Goal: Task Accomplishment & Management: Manage account settings

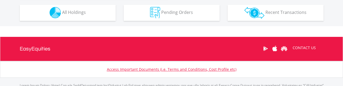
scroll to position [350, 0]
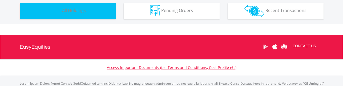
click at [74, 12] on span "All Holdings" at bounding box center [74, 10] width 24 height 6
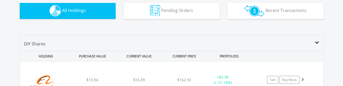
scroll to position [384, 0]
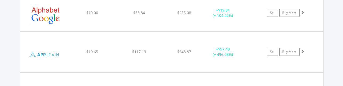
scroll to position [452, 0]
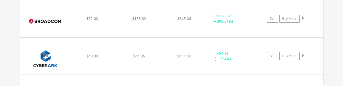
scroll to position [534, 0]
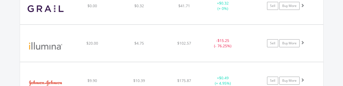
scroll to position [615, 0]
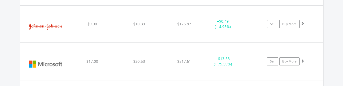
scroll to position [683, 0]
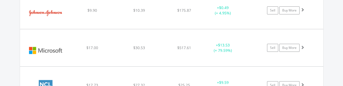
click at [334, 35] on div "Value View Share View DIY Shares HOLDING PURCHASE VALUE CURRENT VALUE CURRENT P…" at bounding box center [171, 36] width 357 height 691
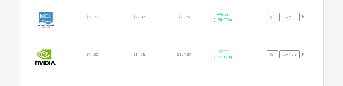
scroll to position [765, 0]
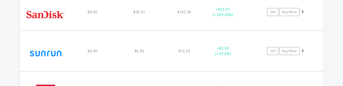
scroll to position [833, 0]
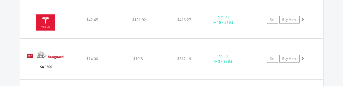
scroll to position [914, 0]
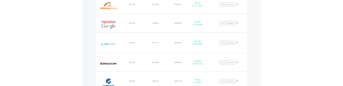
scroll to position [417, 0]
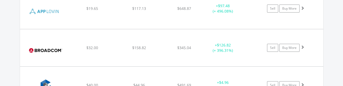
scroll to position [498, 0]
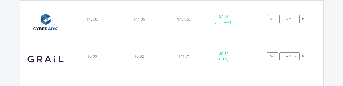
scroll to position [566, 0]
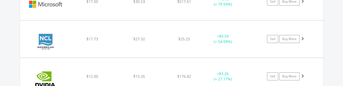
scroll to position [716, 0]
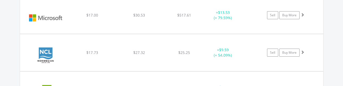
click at [326, 67] on div "Value View Share View DIY Shares HOLDING PURCHASE VALUE CURRENT VALUE CURRENT P…" at bounding box center [171, 3] width 357 height 691
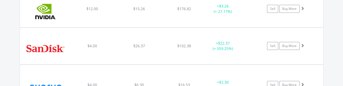
scroll to position [797, 0]
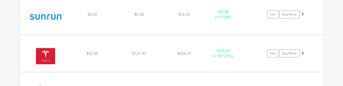
scroll to position [865, 0]
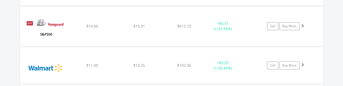
scroll to position [947, 0]
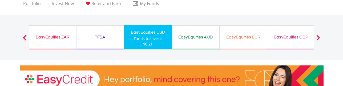
scroll to position [0, 0]
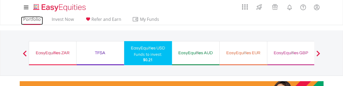
click at [31, 17] on link "Portfolio" at bounding box center [32, 21] width 22 height 8
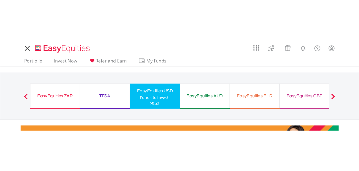
scroll to position [51, 101]
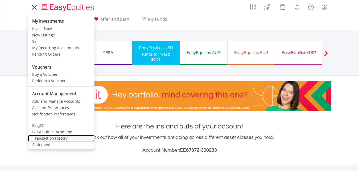
click at [54, 86] on link "Transaction History" at bounding box center [61, 138] width 67 height 6
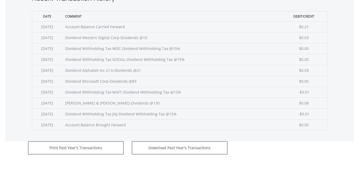
scroll to position [300, 0]
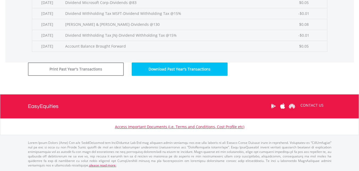
click at [179, 69] on button "Download Past Year's Transactions" at bounding box center [180, 69] width 96 height 13
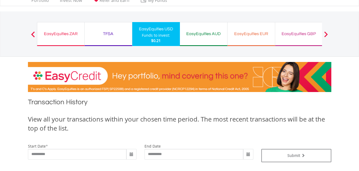
scroll to position [0, 0]
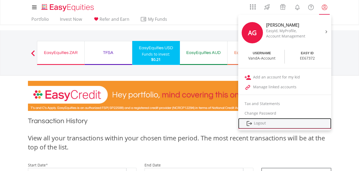
click at [258, 123] on link "Logout" at bounding box center [284, 123] width 93 height 11
